Goal: Transaction & Acquisition: Download file/media

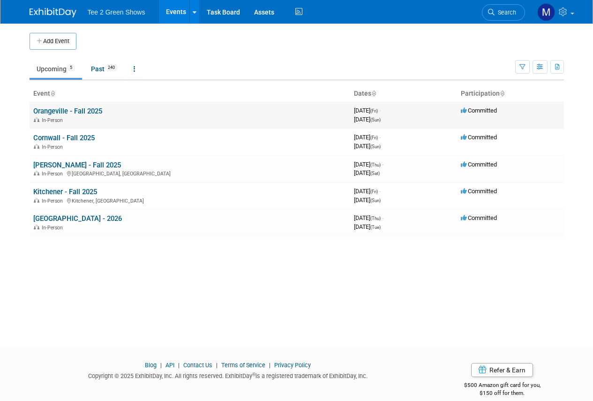
click at [78, 107] on link "Orangeville - Fall 2025" at bounding box center [67, 111] width 69 height 8
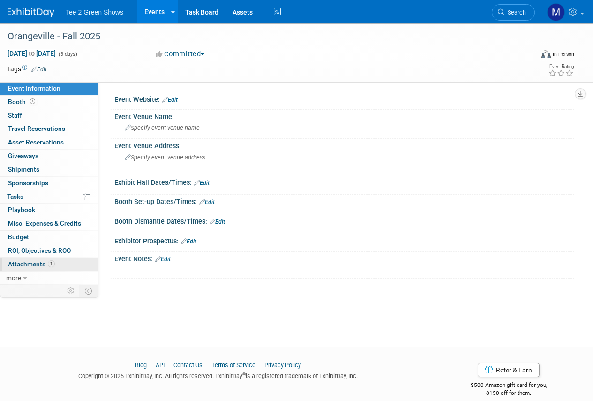
click at [43, 259] on link "1 Attachments 1" at bounding box center [48, 264] width 97 height 13
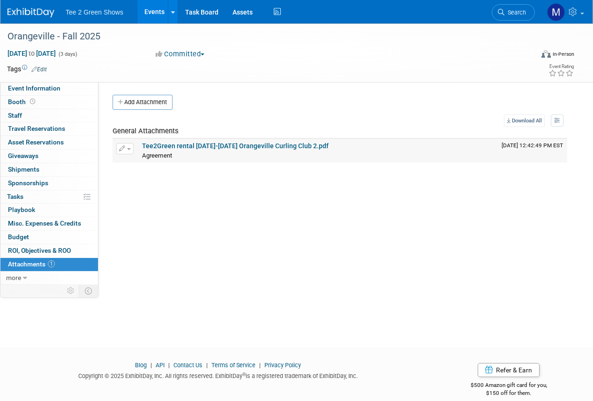
click at [175, 142] on link "Tee2Green rental [DATE]-[DATE] Orangeville Curling Club 2.pdf" at bounding box center [235, 145] width 187 height 7
click at [39, 7] on link at bounding box center [36, 7] width 58 height 7
